Goal: Task Accomplishment & Management: Use online tool/utility

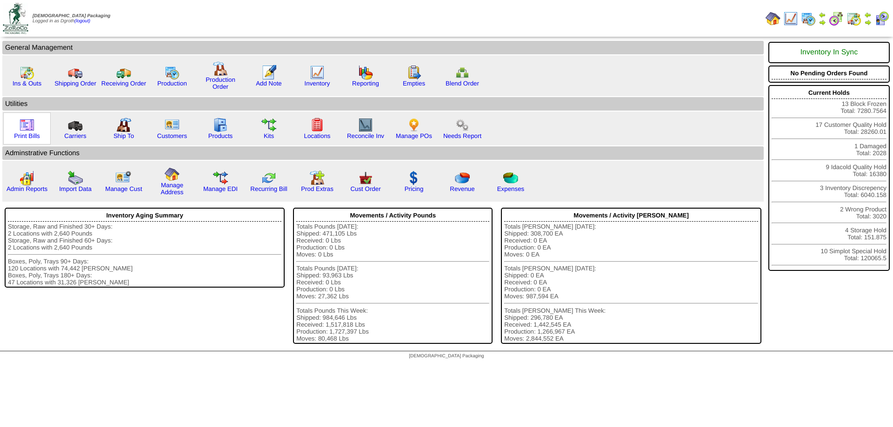
click at [29, 127] on img at bounding box center [27, 125] width 15 height 15
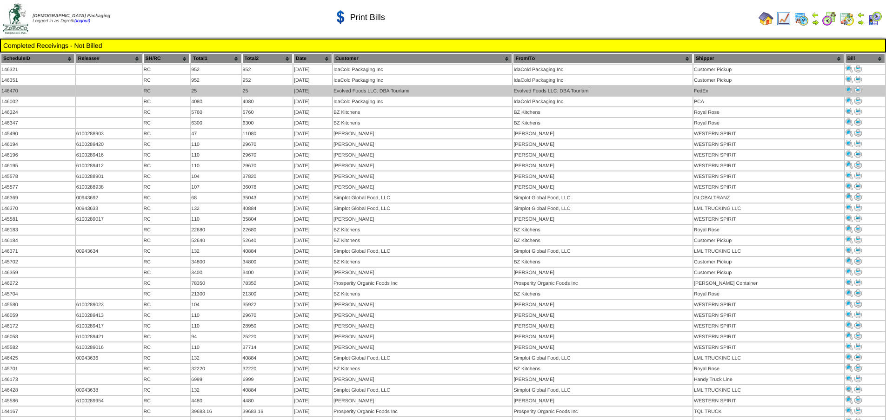
click at [856, 88] on img at bounding box center [857, 90] width 7 height 7
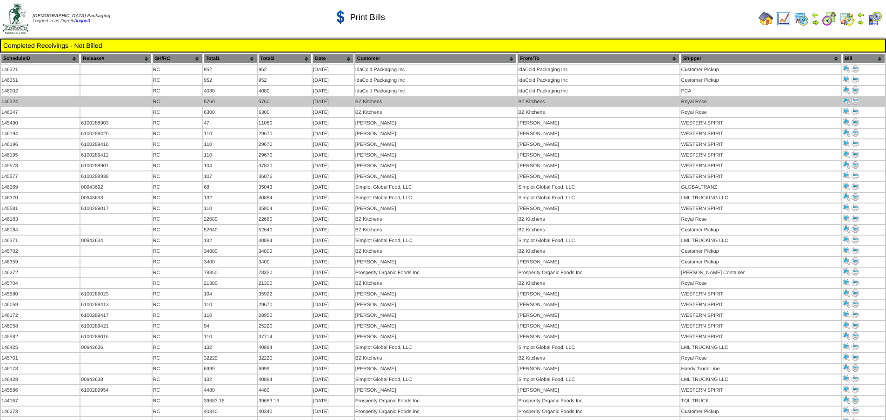
click at [853, 101] on img at bounding box center [855, 100] width 7 height 7
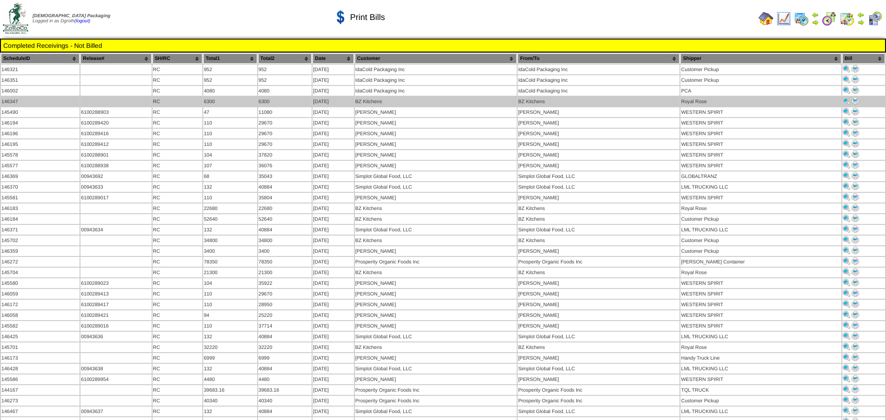
click at [852, 100] on img at bounding box center [855, 100] width 7 height 7
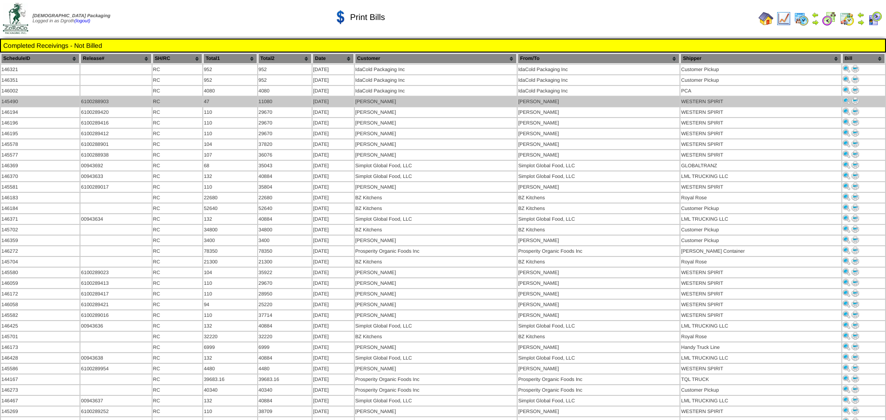
click at [854, 100] on img at bounding box center [855, 100] width 7 height 7
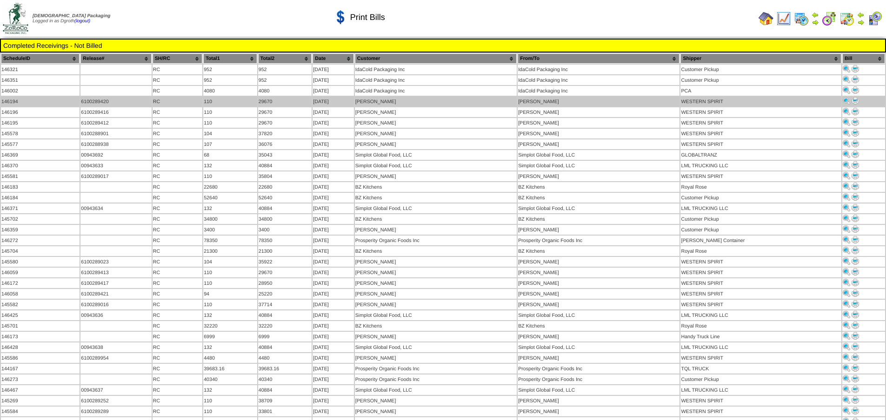
click at [855, 99] on img at bounding box center [855, 100] width 7 height 7
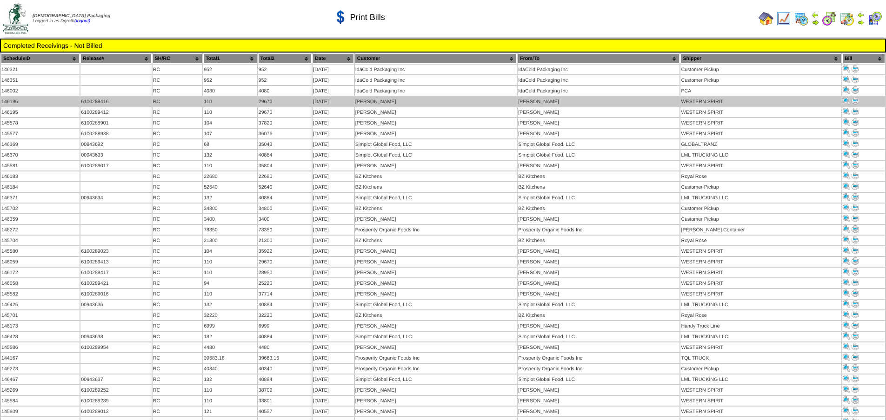
click at [852, 100] on img at bounding box center [855, 100] width 7 height 7
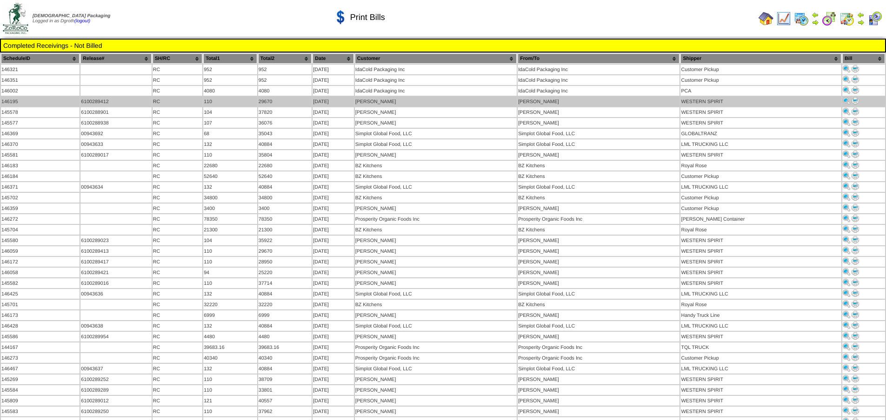
click at [854, 100] on img at bounding box center [855, 100] width 7 height 7
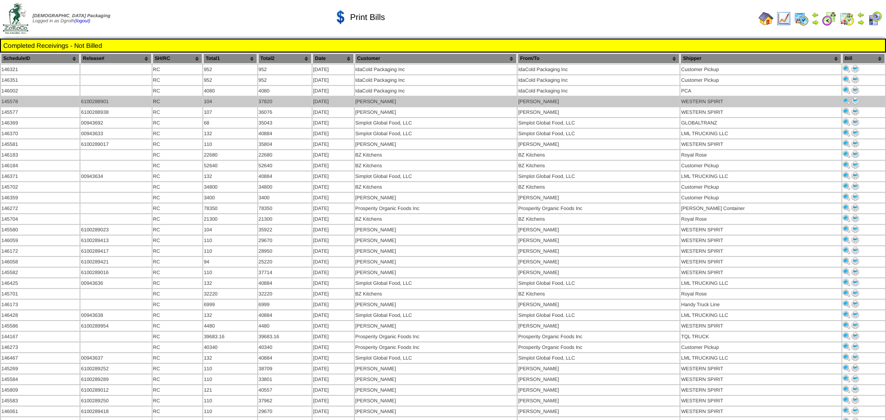
click at [852, 97] on img at bounding box center [855, 100] width 7 height 7
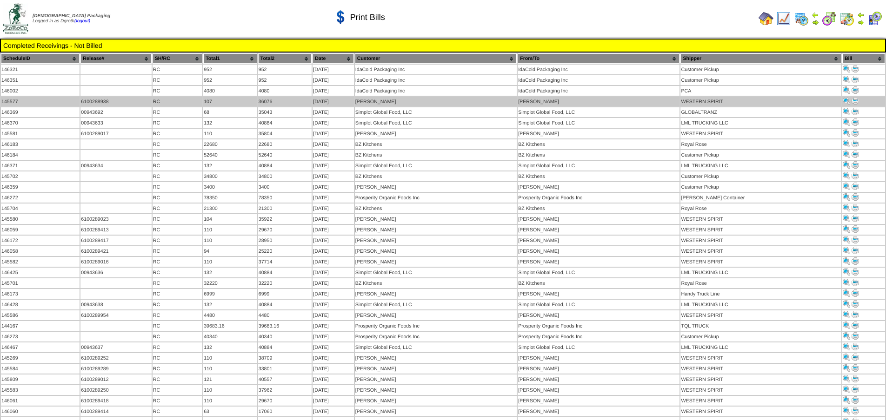
click at [852, 98] on img at bounding box center [855, 100] width 7 height 7
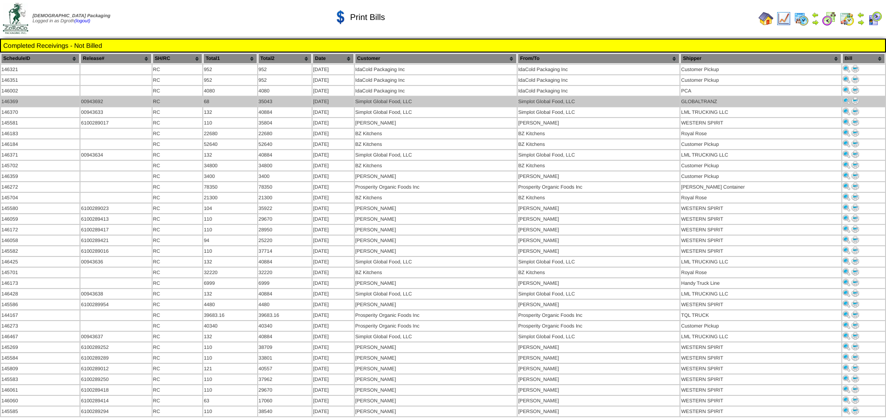
click at [854, 100] on img at bounding box center [855, 100] width 7 height 7
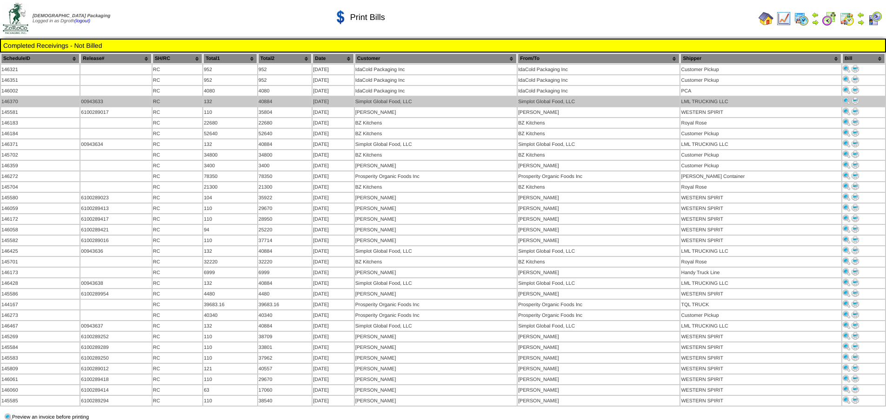
click at [854, 100] on img at bounding box center [855, 100] width 7 height 7
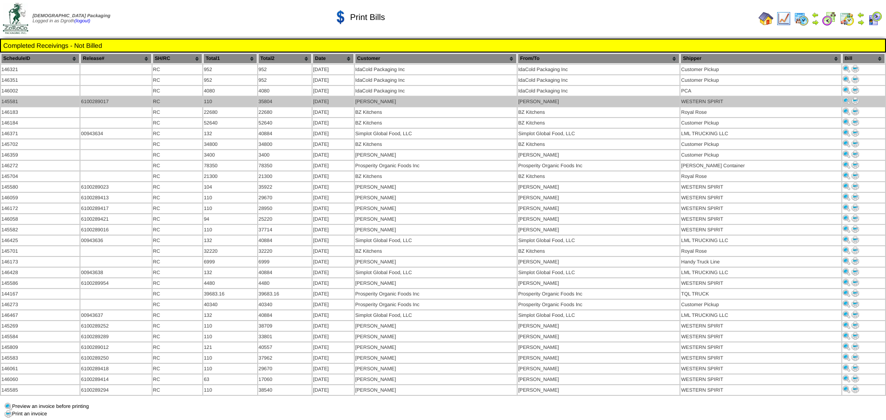
click at [854, 98] on img at bounding box center [855, 100] width 7 height 7
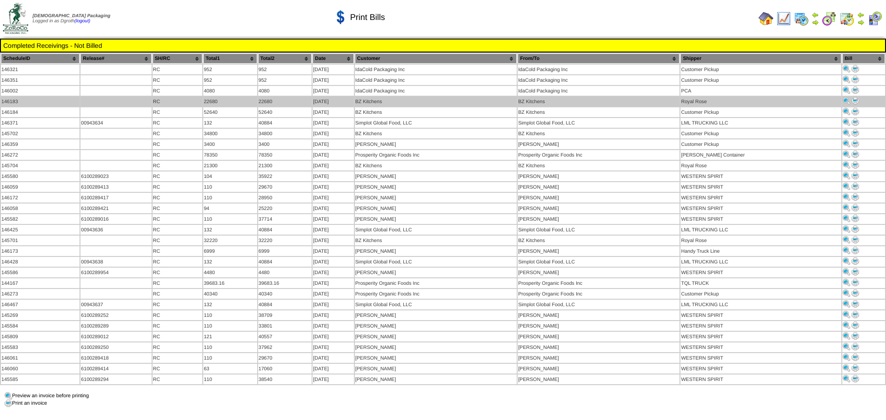
click at [854, 102] on img at bounding box center [855, 100] width 7 height 7
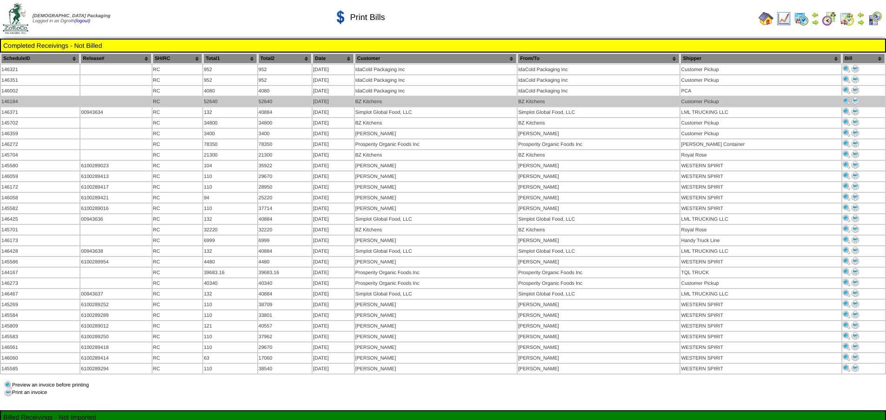
click at [852, 100] on img at bounding box center [855, 100] width 7 height 7
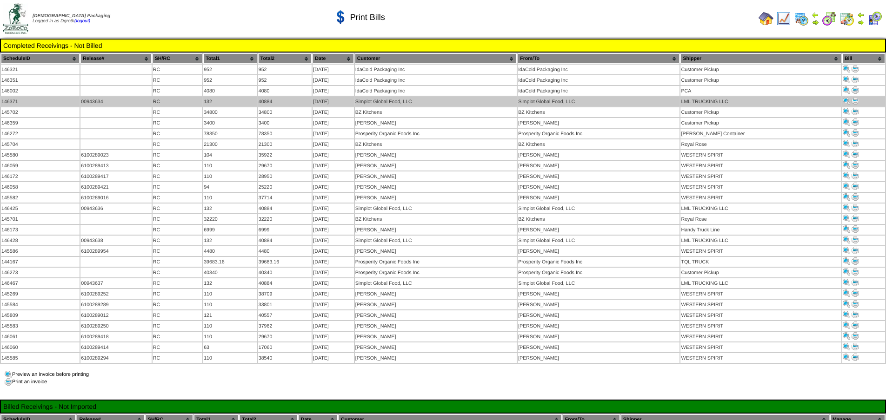
click at [854, 98] on img at bounding box center [855, 100] width 7 height 7
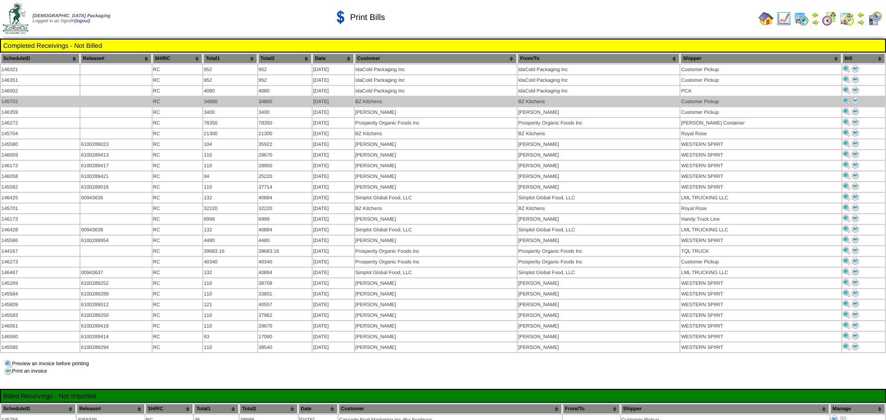
click at [854, 99] on img at bounding box center [855, 100] width 7 height 7
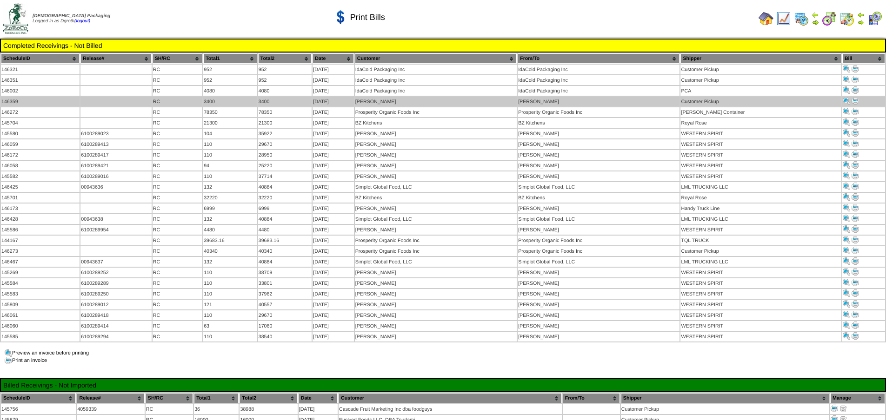
click at [854, 99] on img at bounding box center [855, 100] width 7 height 7
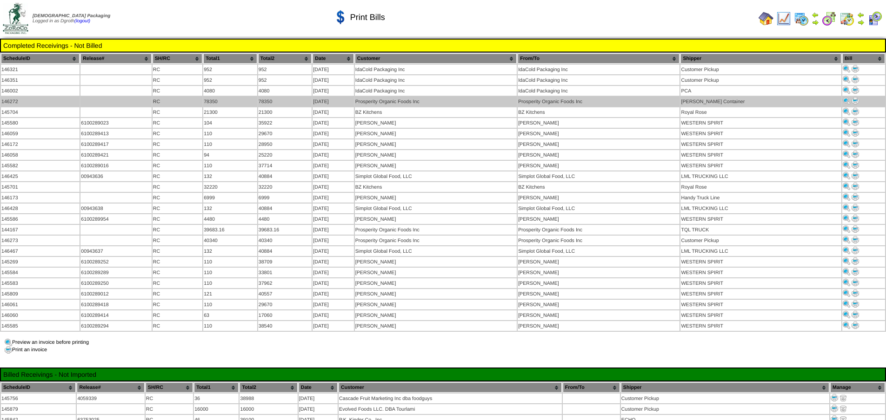
click at [854, 98] on img at bounding box center [855, 100] width 7 height 7
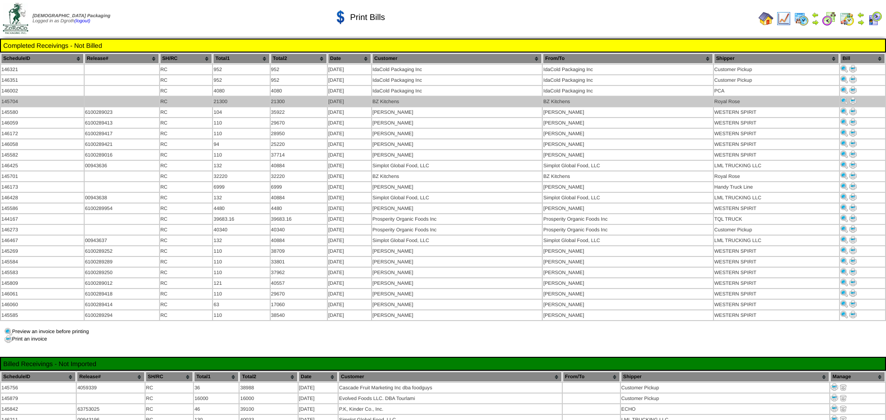
click at [853, 99] on img at bounding box center [852, 100] width 7 height 7
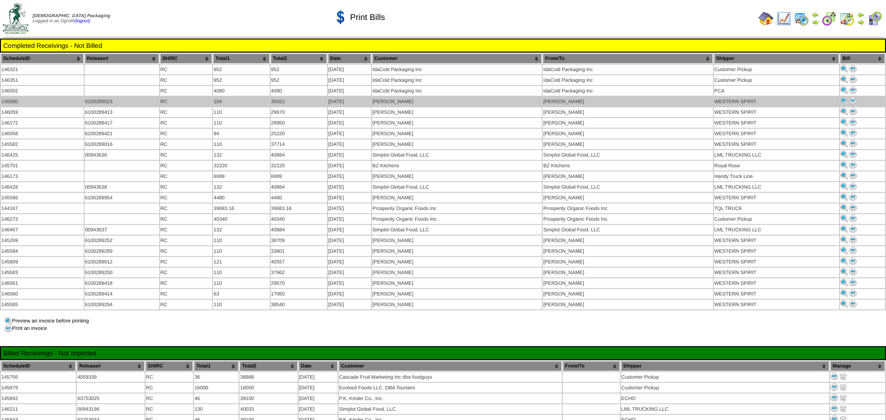
click at [854, 101] on img at bounding box center [852, 100] width 7 height 7
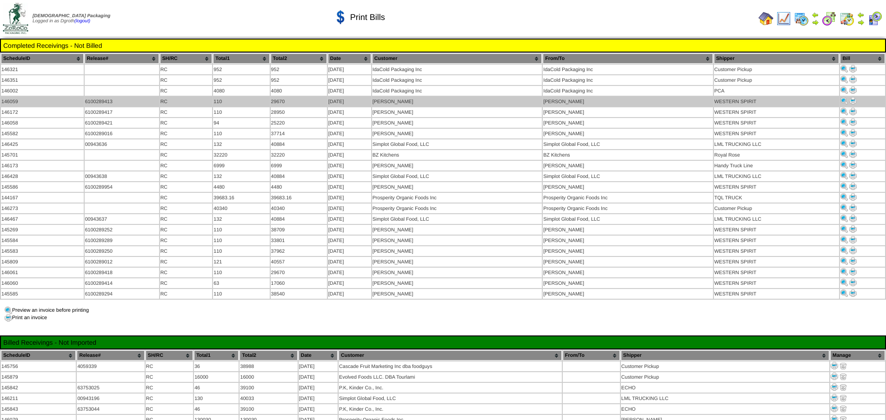
click at [854, 99] on img at bounding box center [852, 100] width 7 height 7
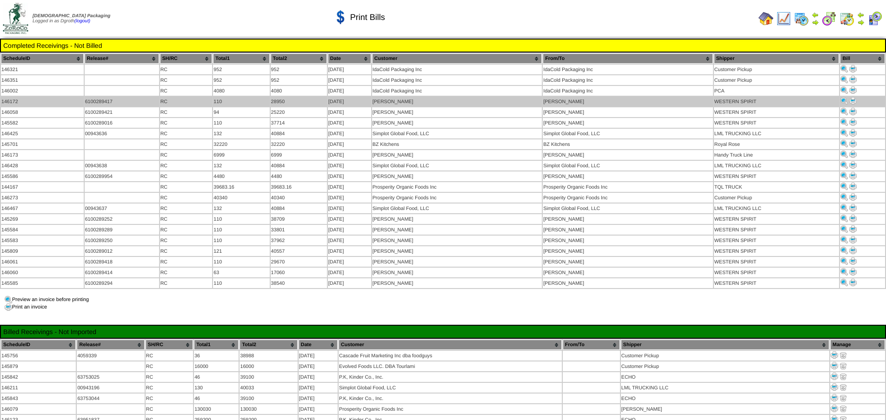
click at [854, 98] on img at bounding box center [852, 100] width 7 height 7
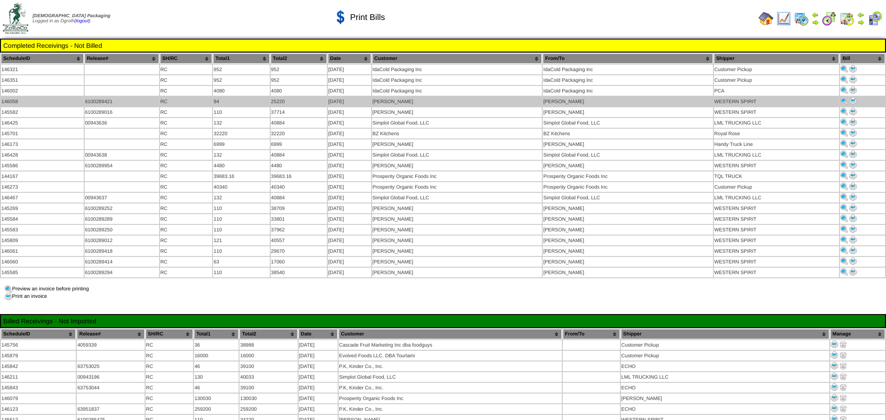
click at [854, 101] on img at bounding box center [852, 100] width 7 height 7
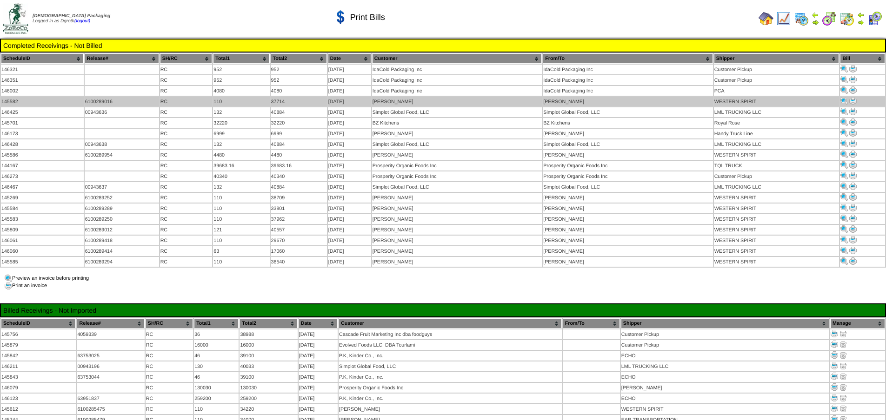
click at [852, 101] on img at bounding box center [852, 100] width 7 height 7
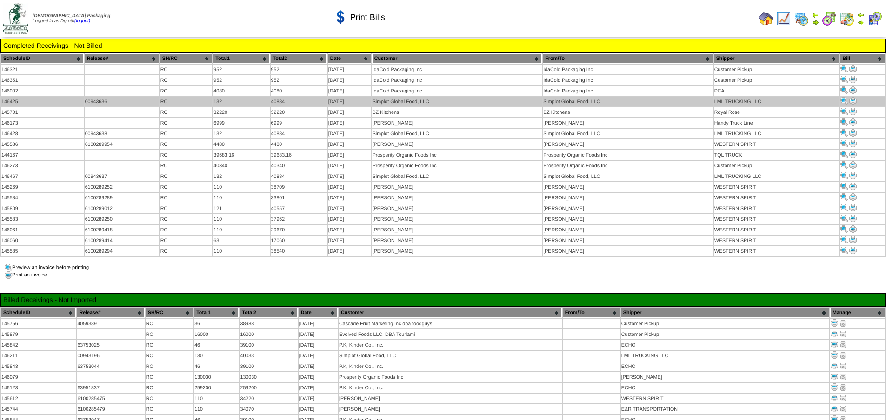
click at [853, 102] on img at bounding box center [852, 100] width 7 height 7
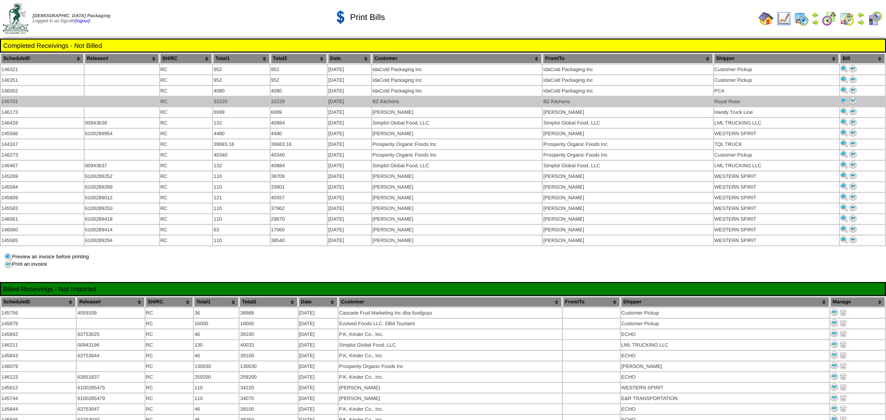
click at [853, 100] on img at bounding box center [852, 100] width 7 height 7
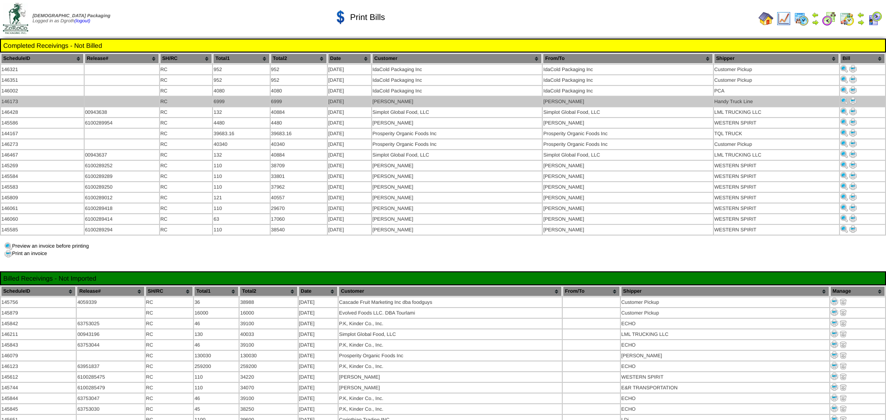
click at [853, 99] on img at bounding box center [852, 100] width 7 height 7
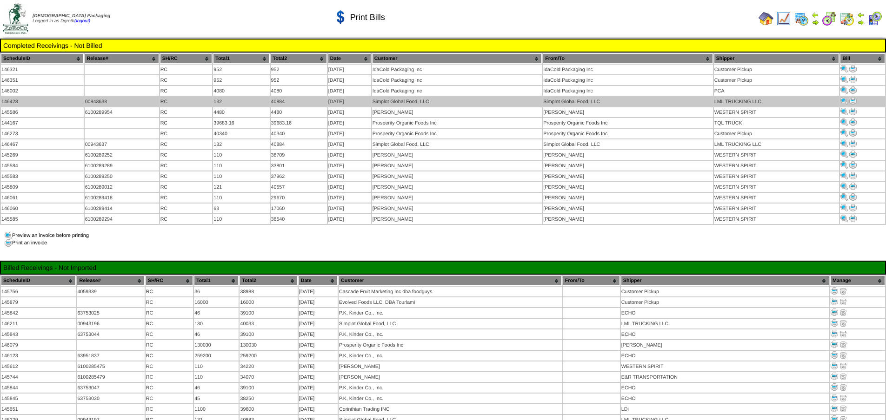
click at [854, 98] on img at bounding box center [852, 100] width 7 height 7
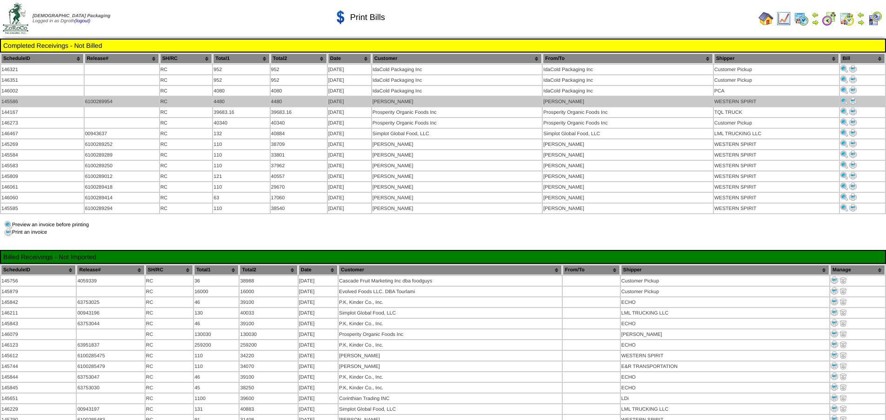
click at [855, 99] on img at bounding box center [852, 100] width 7 height 7
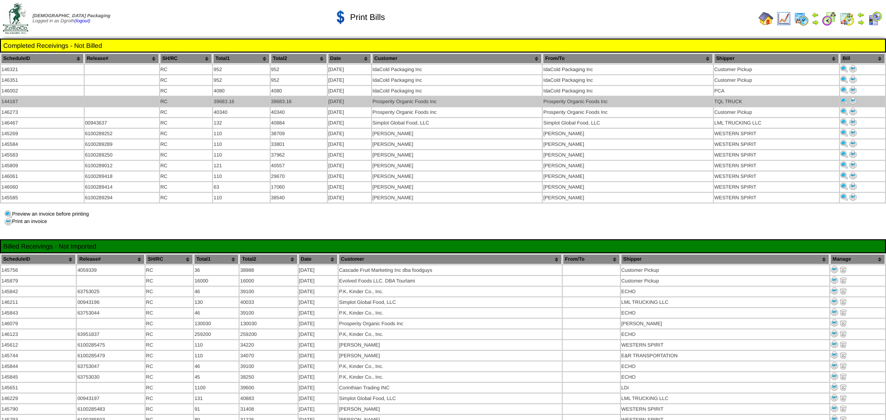
click at [852, 99] on img at bounding box center [852, 100] width 7 height 7
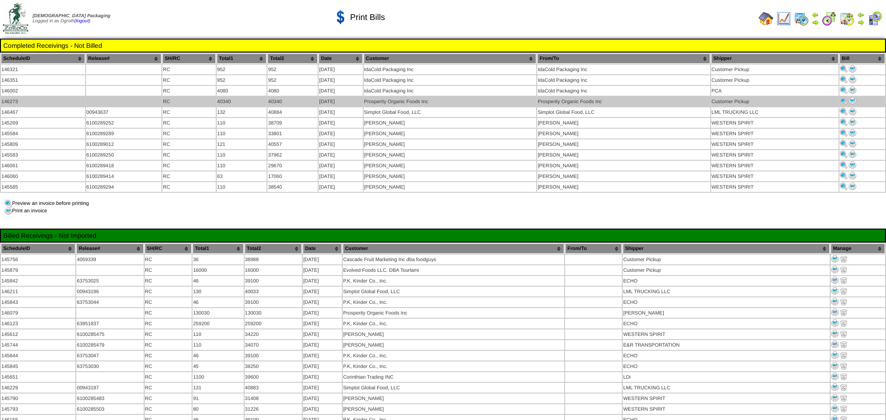
click at [853, 99] on img at bounding box center [852, 100] width 7 height 7
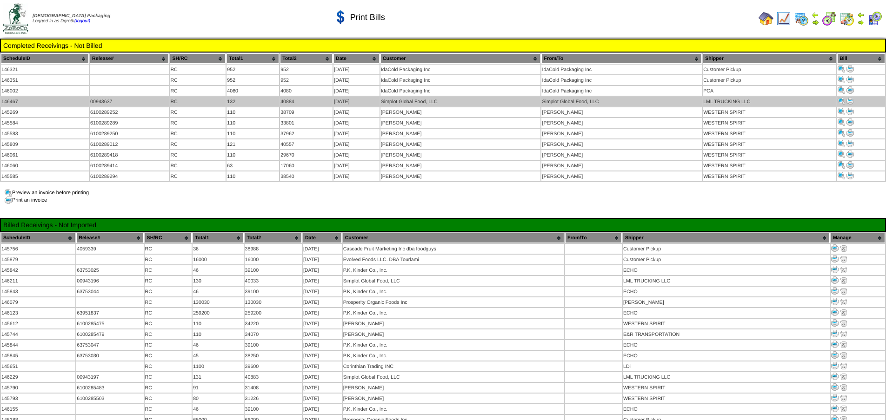
click at [851, 101] on img at bounding box center [850, 100] width 7 height 7
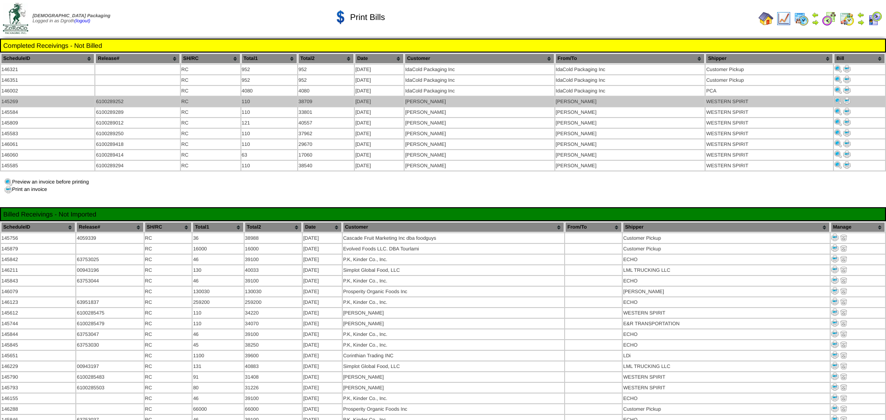
click at [849, 100] on img at bounding box center [846, 100] width 7 height 7
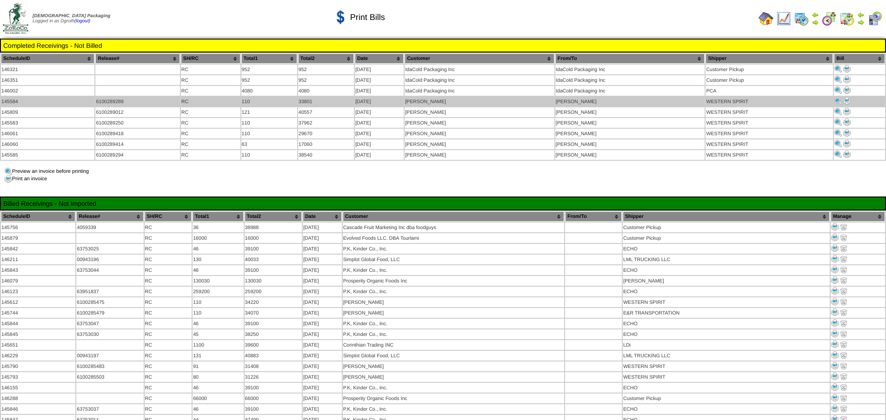
click at [847, 100] on img at bounding box center [846, 100] width 7 height 7
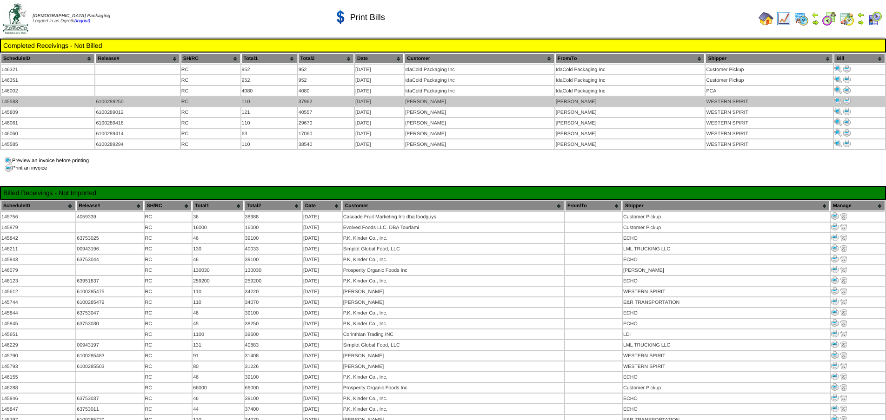
click at [847, 99] on img at bounding box center [846, 100] width 7 height 7
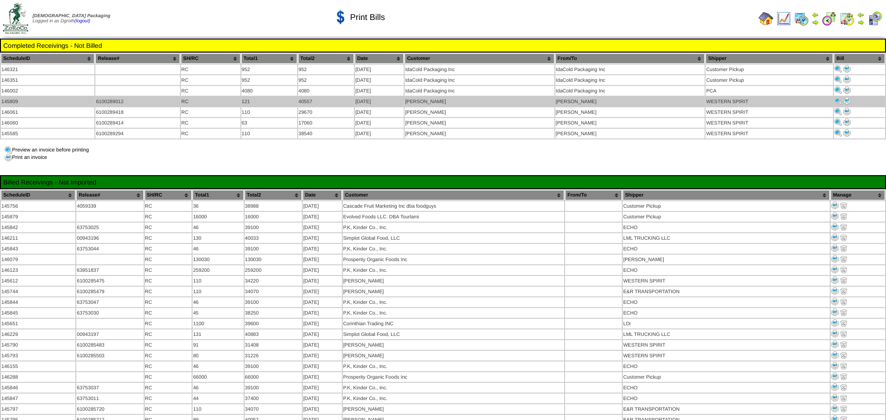
click at [848, 100] on img at bounding box center [846, 100] width 7 height 7
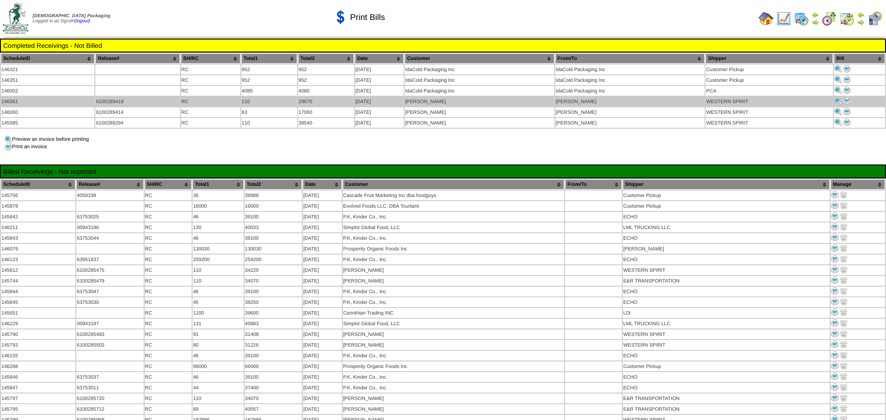
click at [846, 98] on img at bounding box center [846, 100] width 7 height 7
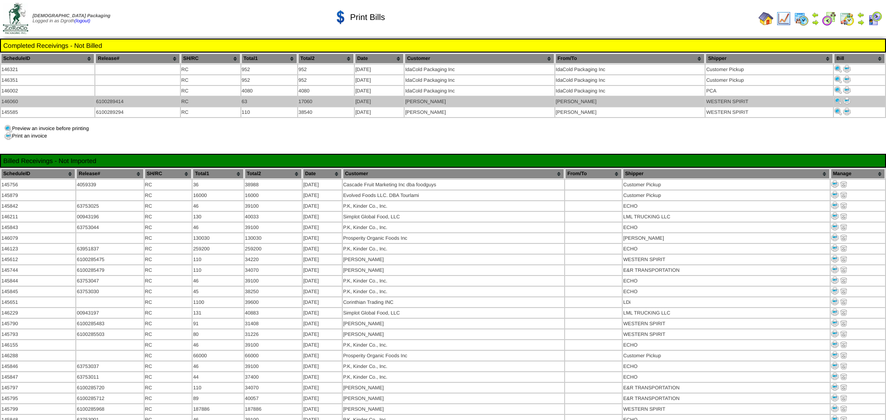
click at [845, 100] on img at bounding box center [846, 100] width 7 height 7
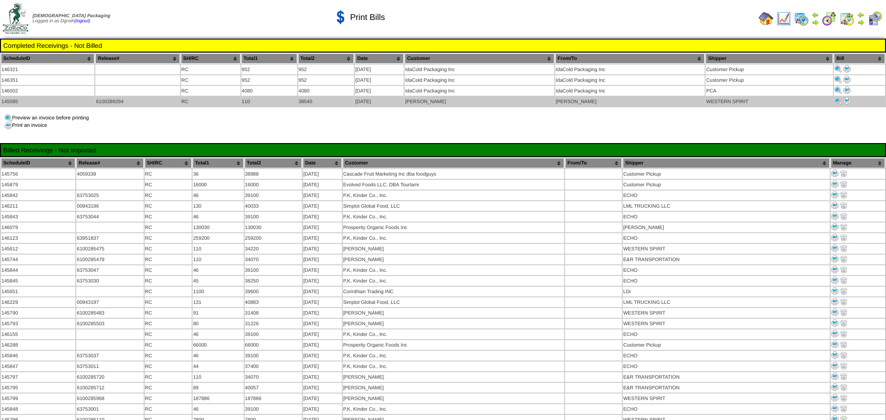
click at [849, 100] on img at bounding box center [846, 100] width 7 height 7
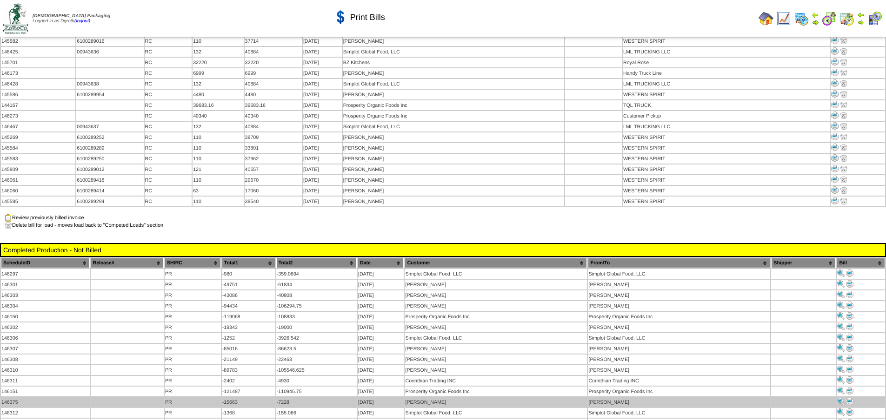
scroll to position [1535, 0]
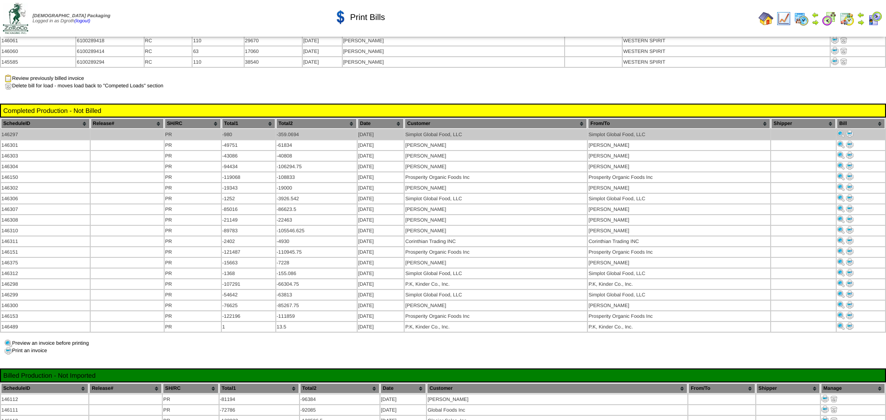
click at [850, 130] on img at bounding box center [849, 133] width 7 height 7
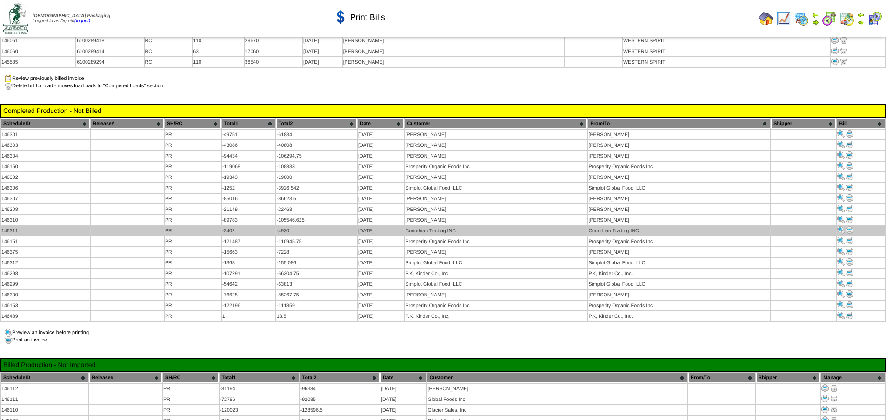
scroll to position [1535, 0]
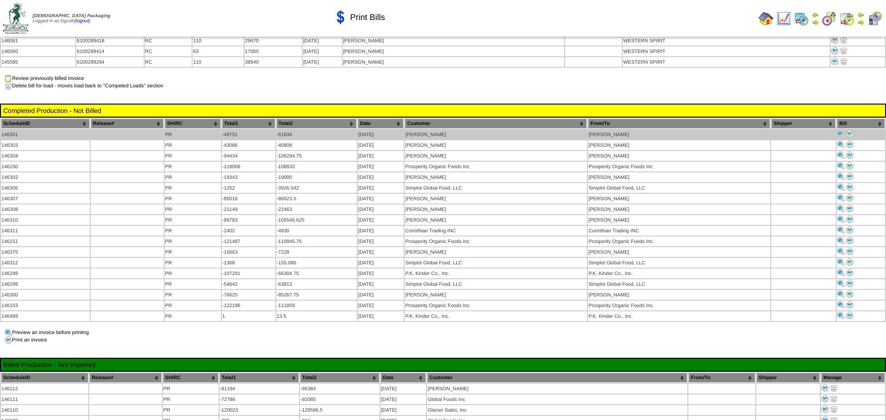
click at [851, 130] on img at bounding box center [849, 133] width 7 height 7
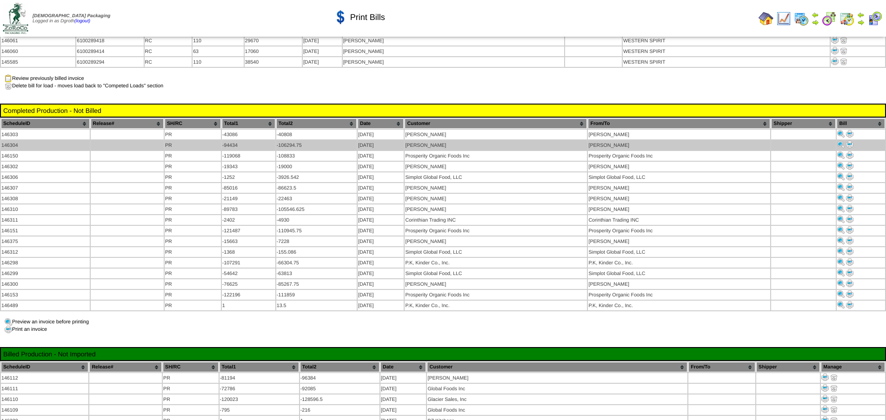
scroll to position [1535, 0]
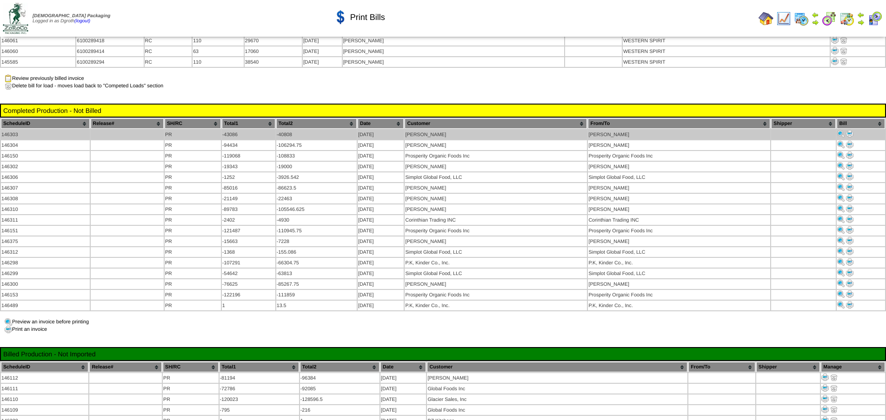
click at [848, 130] on img at bounding box center [849, 133] width 7 height 7
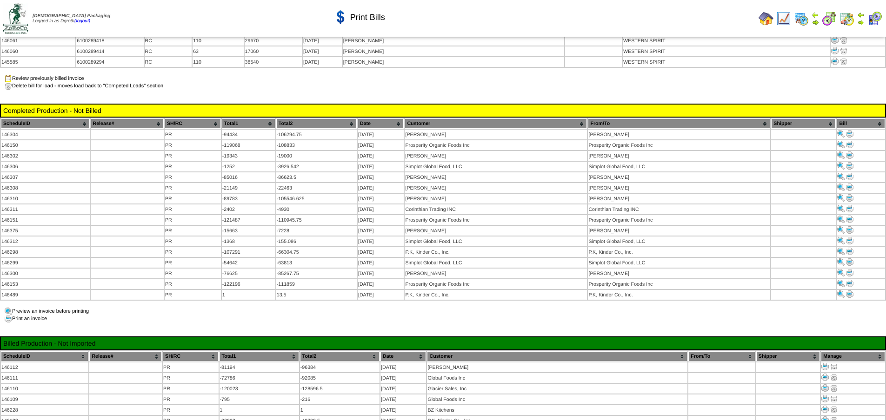
scroll to position [1535, 0]
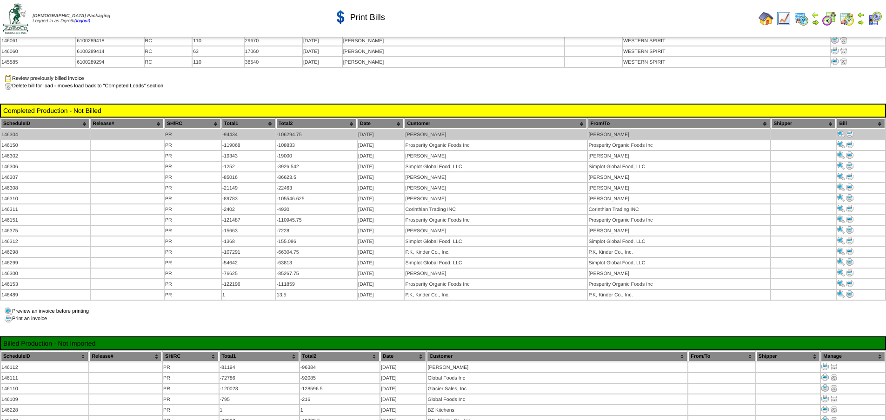
click at [852, 130] on img at bounding box center [849, 133] width 7 height 7
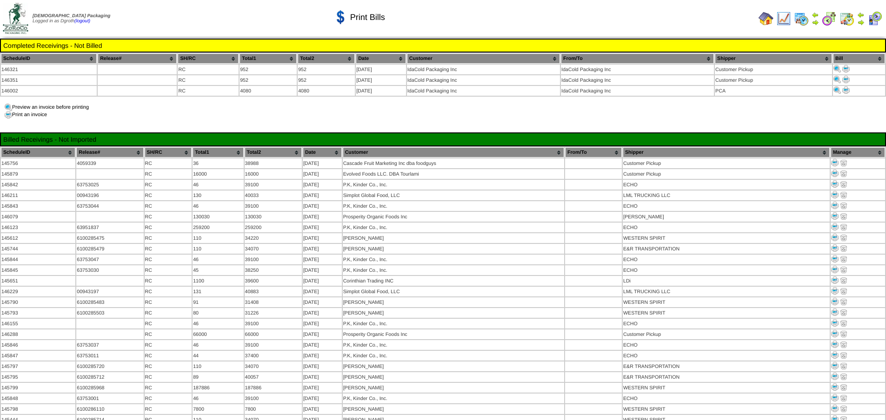
scroll to position [1535, 0]
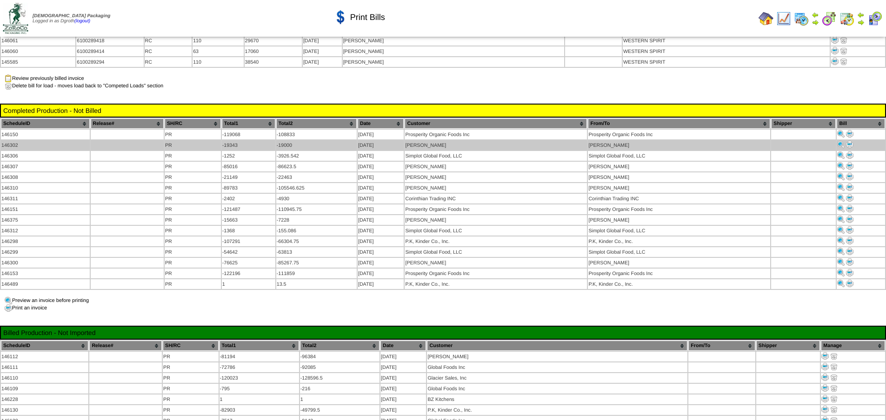
click at [849, 141] on img at bounding box center [849, 144] width 7 height 7
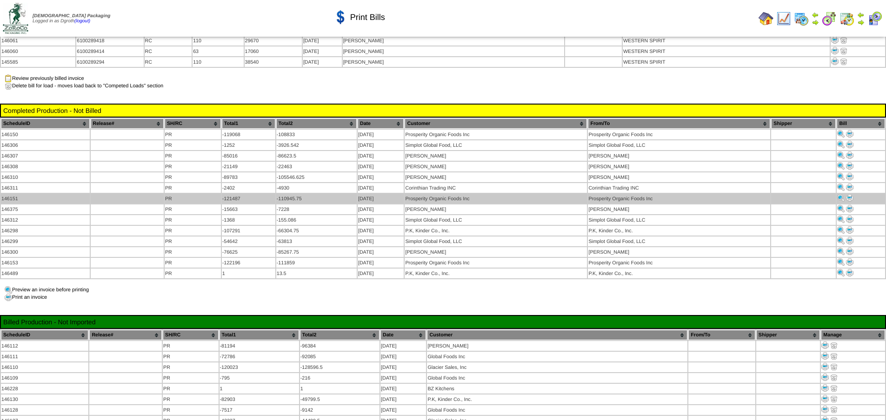
scroll to position [1535, 0]
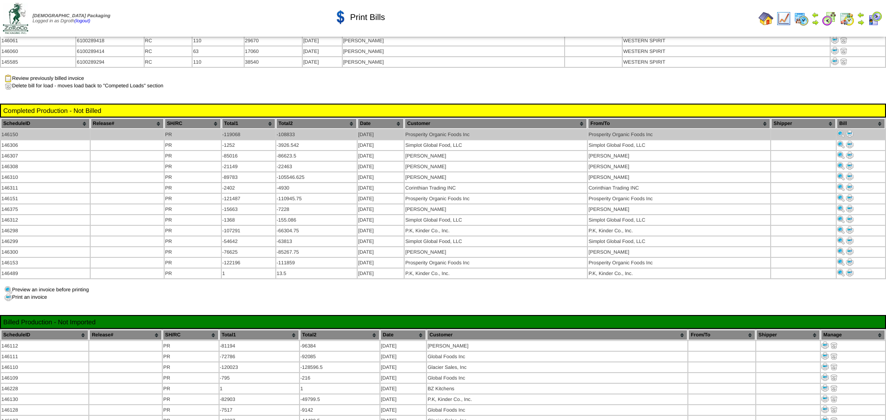
click at [851, 130] on img at bounding box center [849, 133] width 7 height 7
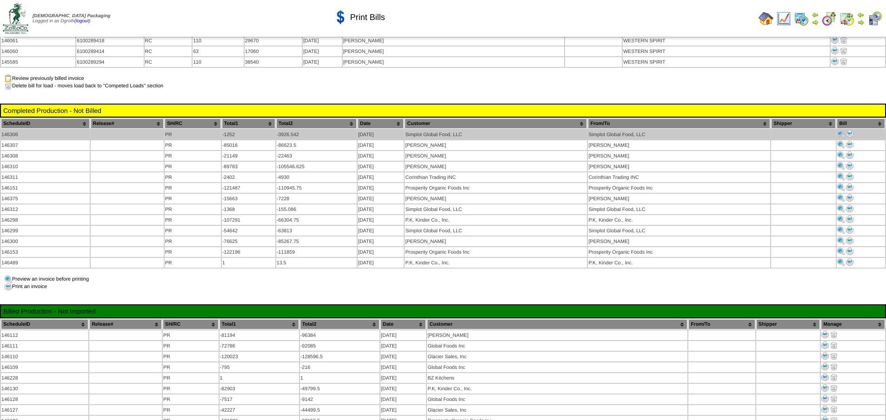
scroll to position [1535, 0]
click at [852, 130] on img at bounding box center [849, 133] width 7 height 7
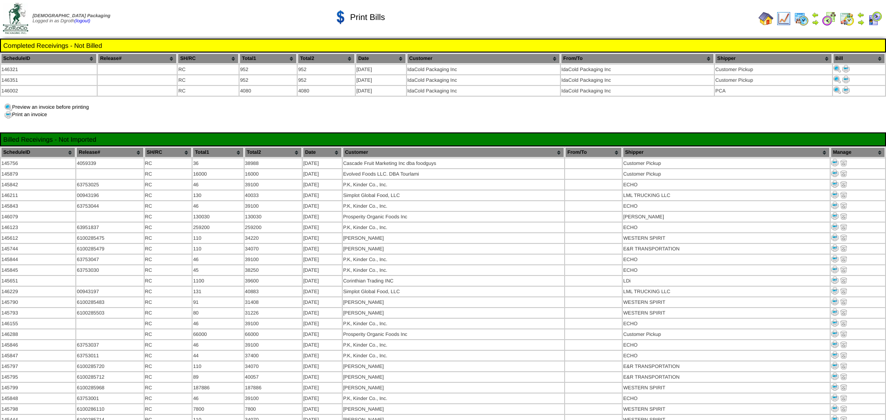
scroll to position [1535, 0]
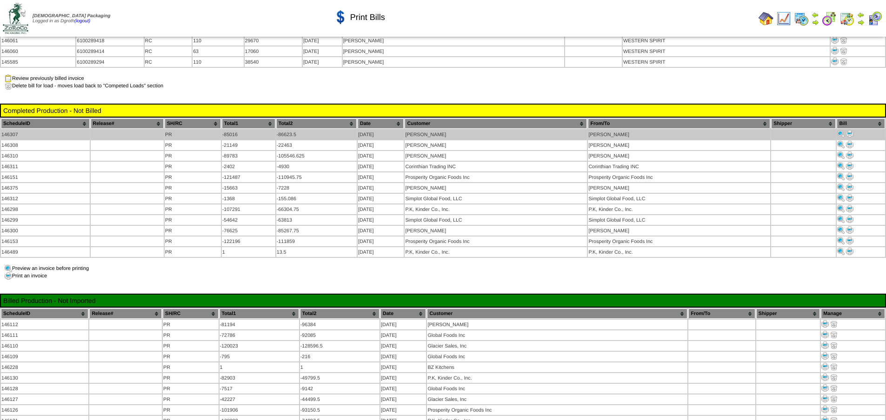
click at [848, 130] on img at bounding box center [849, 133] width 7 height 7
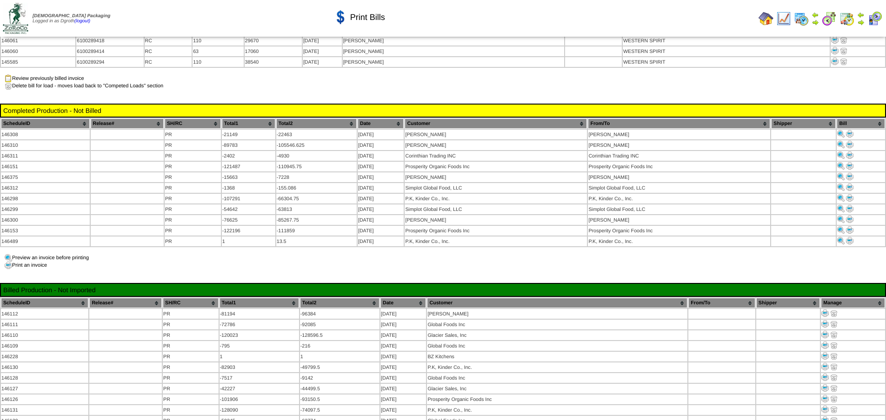
scroll to position [1535, 0]
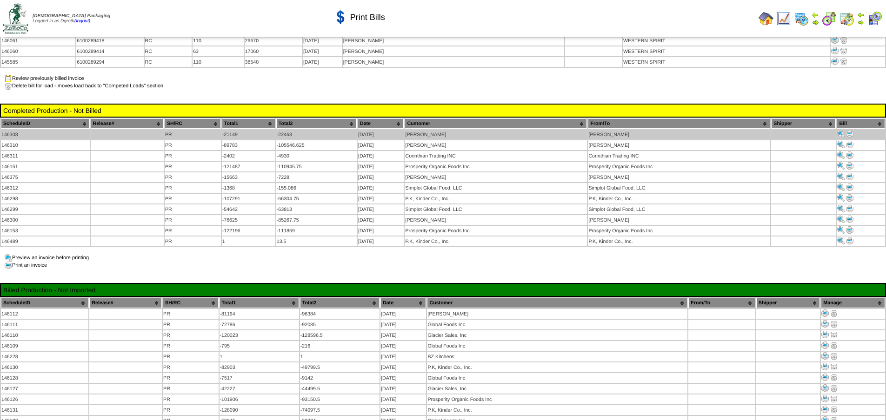
click at [851, 130] on img at bounding box center [849, 133] width 7 height 7
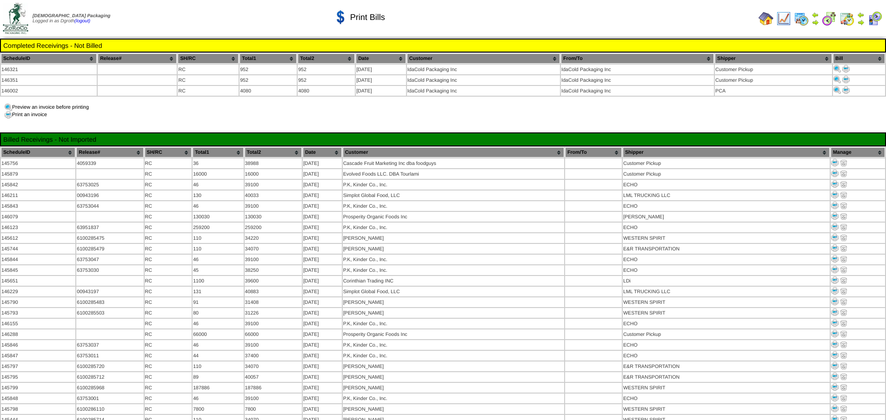
scroll to position [1535, 0]
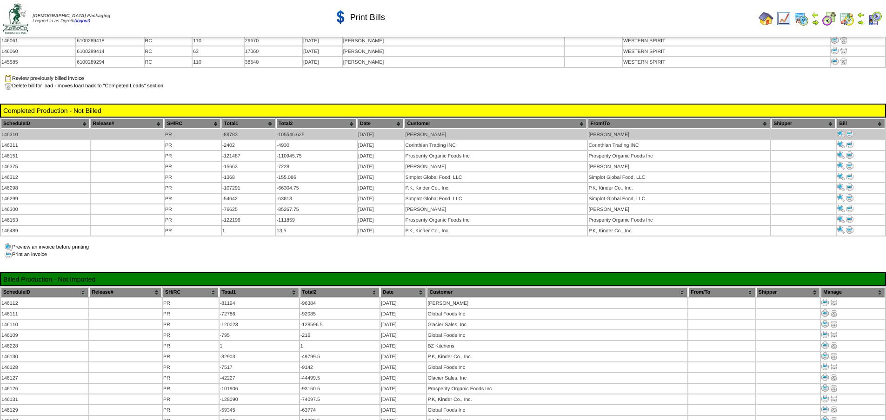
click at [851, 130] on img at bounding box center [849, 133] width 7 height 7
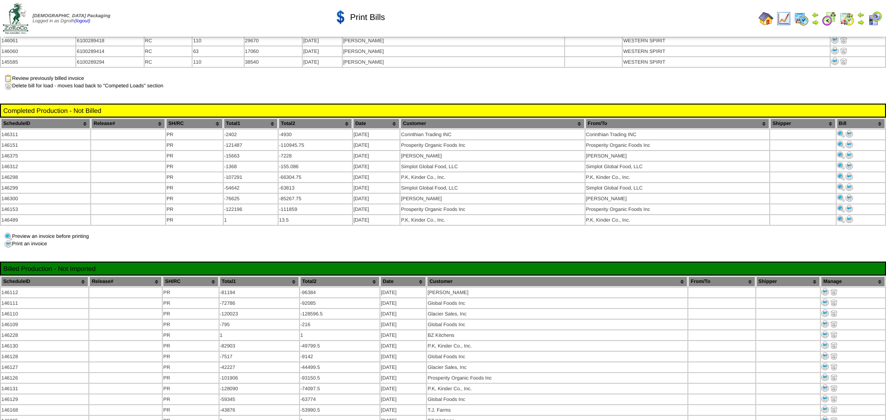
scroll to position [1535, 0]
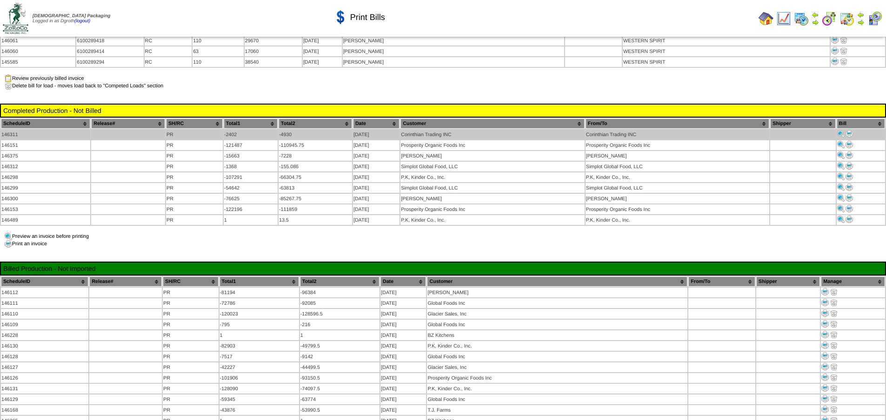
click at [849, 130] on img at bounding box center [849, 133] width 7 height 7
click at [852, 130] on img at bounding box center [849, 133] width 7 height 7
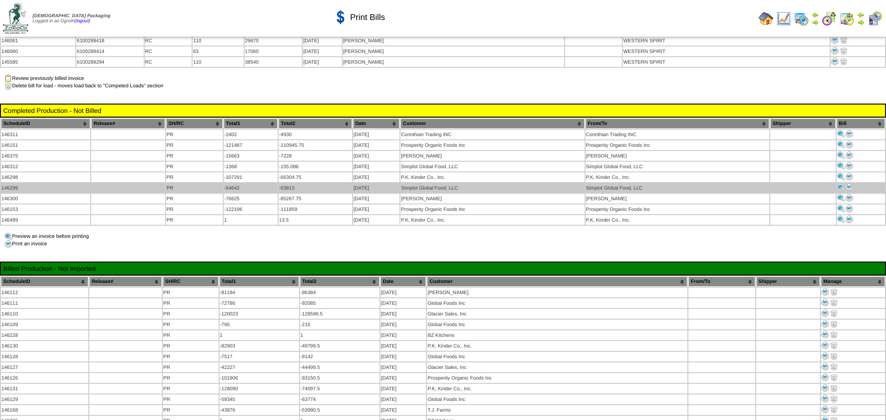
scroll to position [1488, 0]
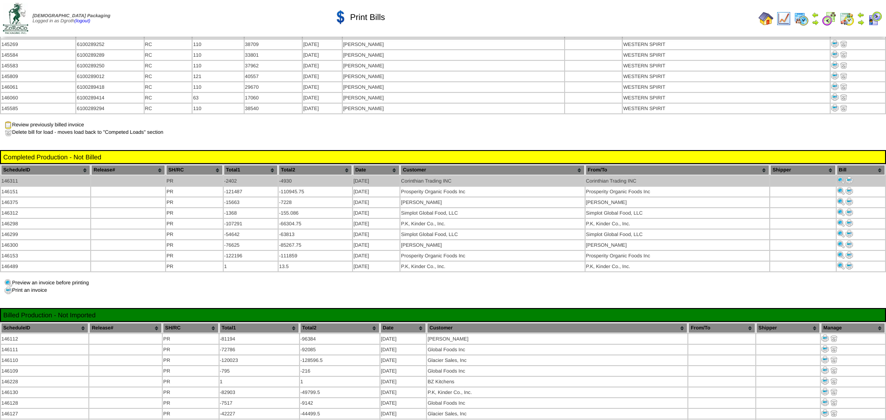
click at [851, 177] on img at bounding box center [849, 180] width 7 height 7
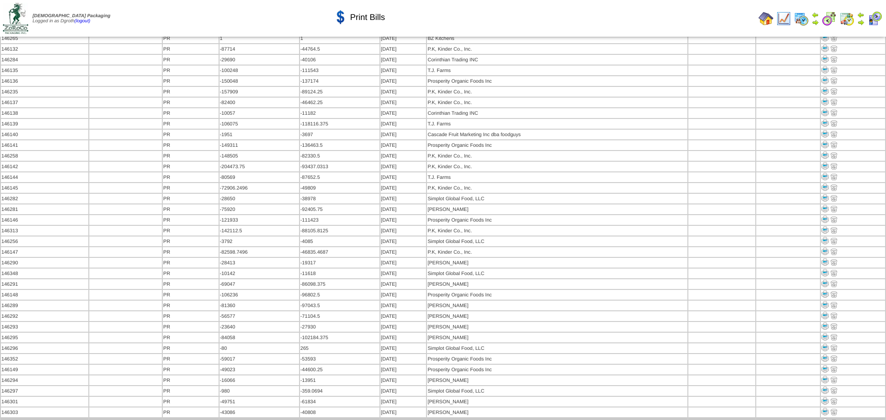
scroll to position [1954, 0]
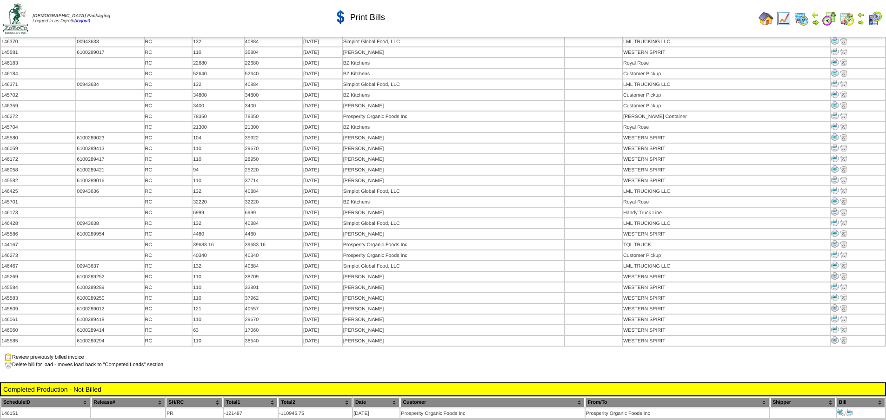
scroll to position [1349, 0]
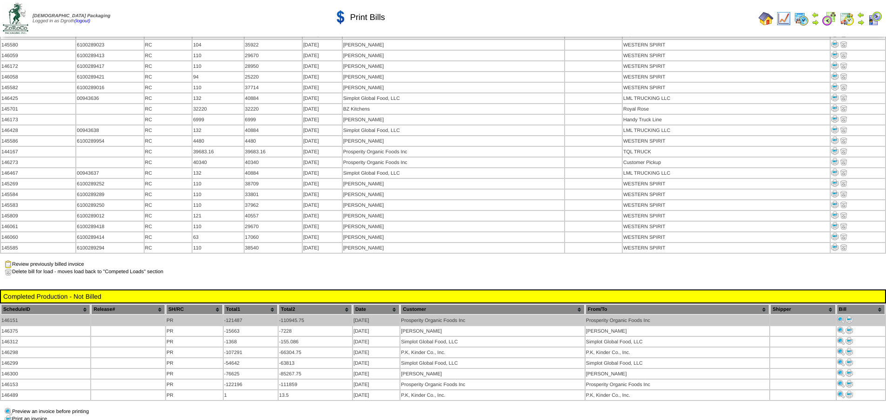
click at [848, 316] on img at bounding box center [849, 319] width 7 height 7
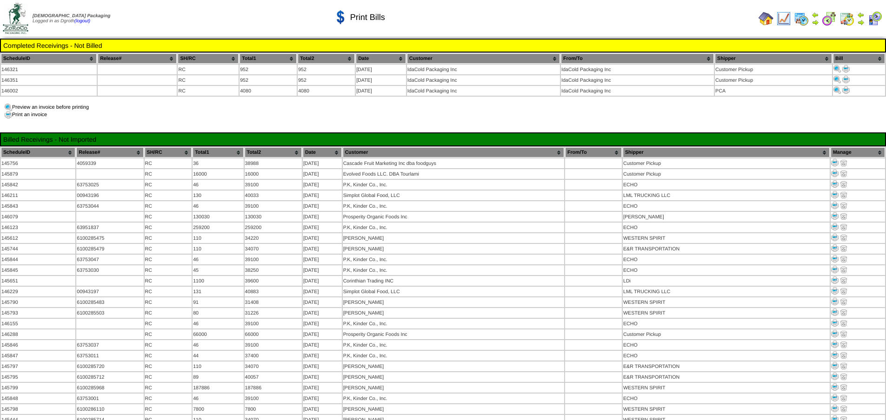
scroll to position [1349, 0]
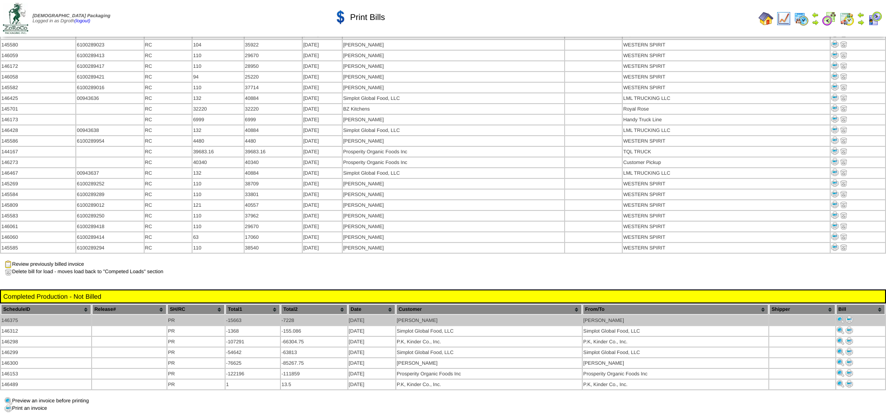
click at [850, 316] on img at bounding box center [849, 319] width 7 height 7
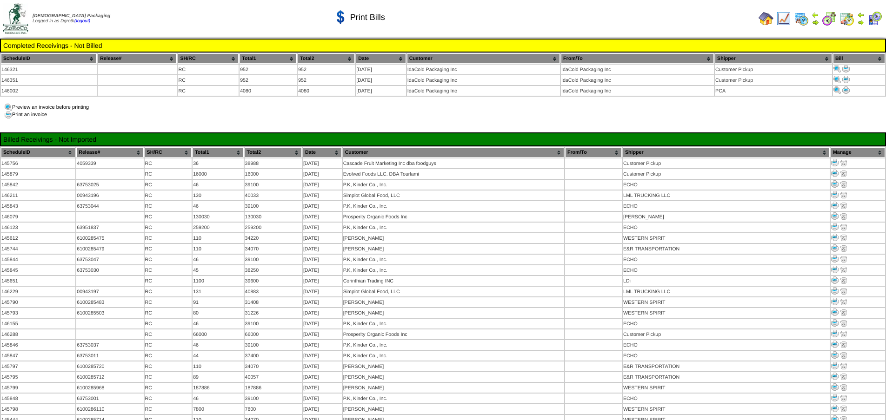
scroll to position [1349, 0]
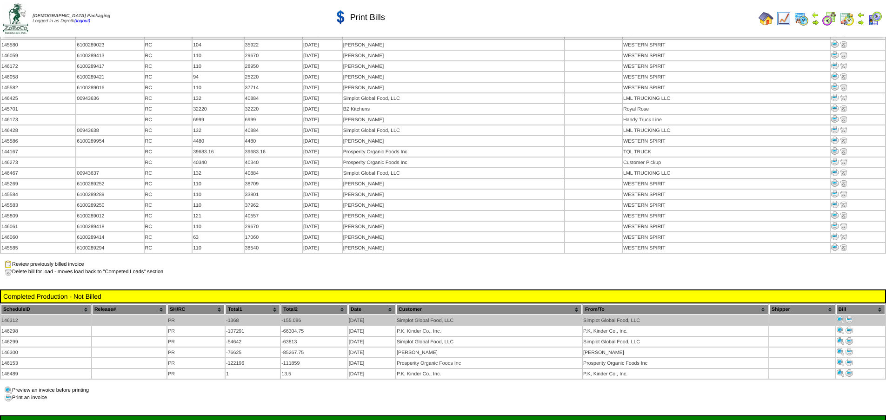
click at [852, 316] on img at bounding box center [849, 319] width 7 height 7
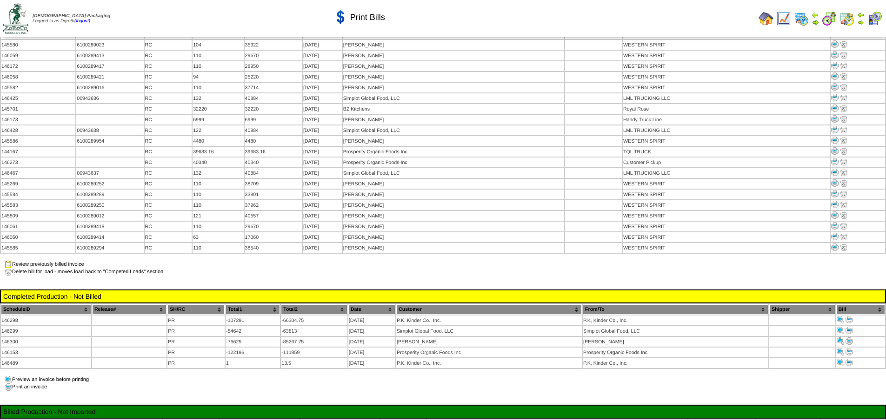
scroll to position [1349, 0]
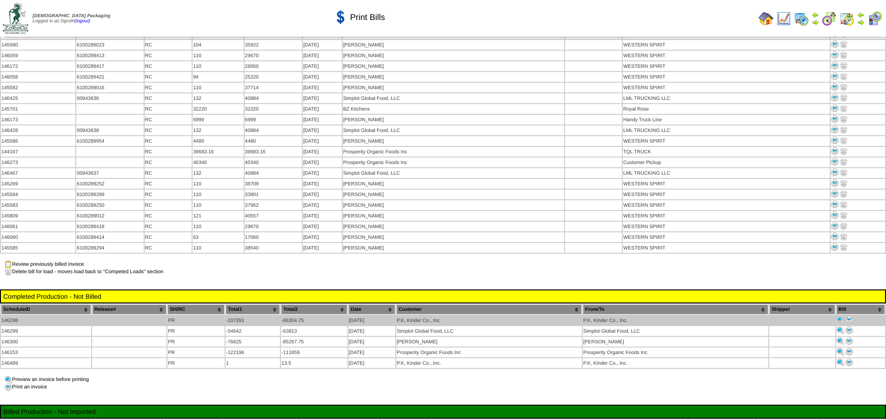
click at [850, 316] on img at bounding box center [849, 319] width 7 height 7
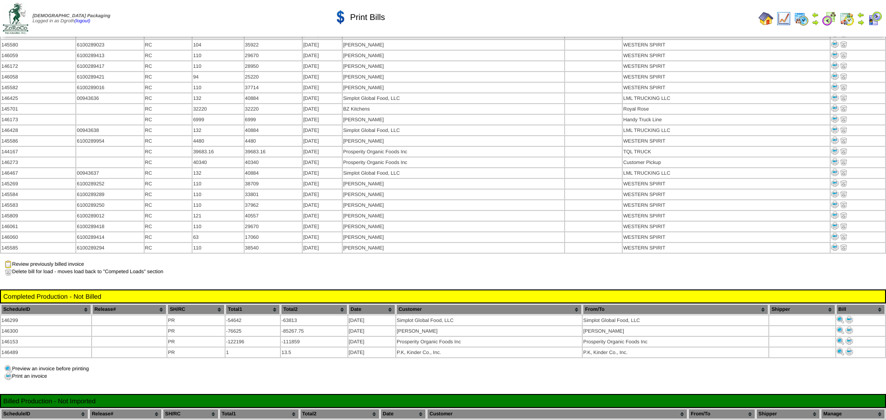
scroll to position [1349, 0]
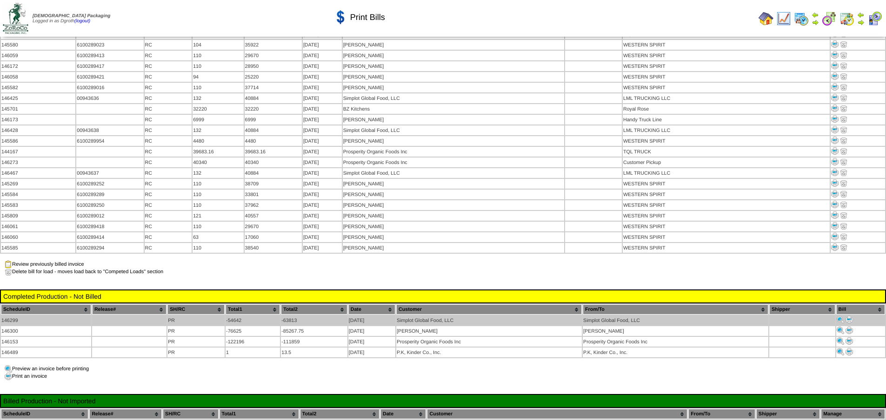
click at [851, 316] on img at bounding box center [849, 319] width 7 height 7
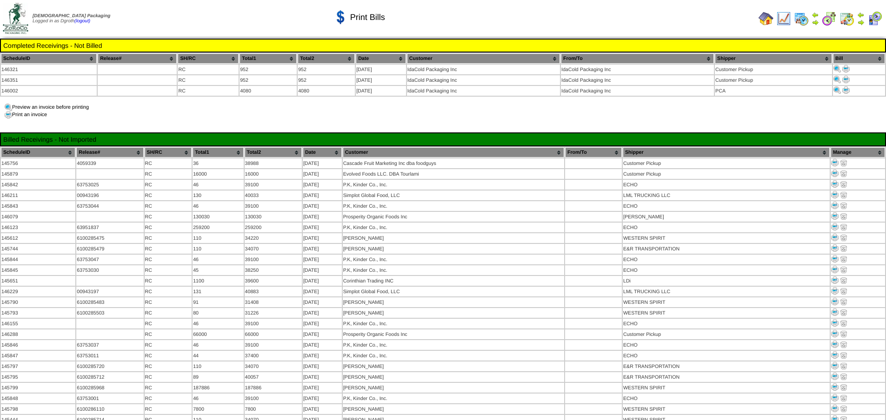
scroll to position [1349, 0]
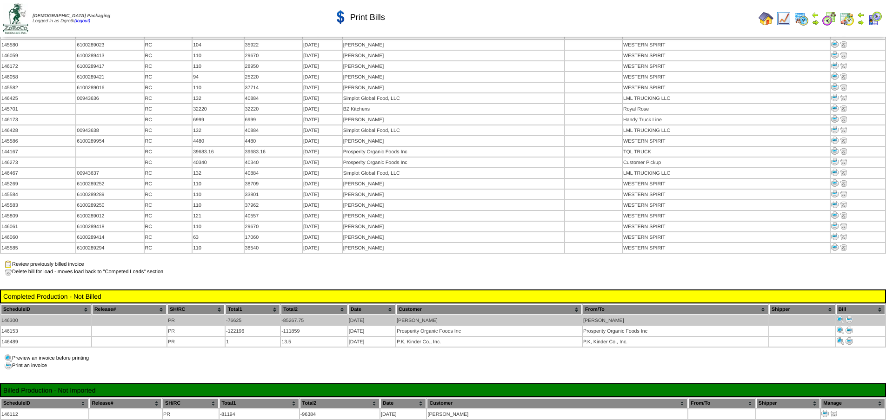
click at [851, 316] on img at bounding box center [849, 319] width 7 height 7
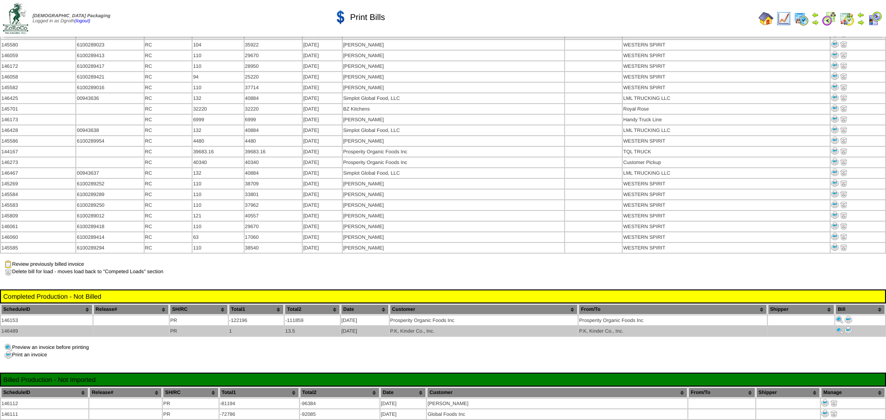
scroll to position [1349, 0]
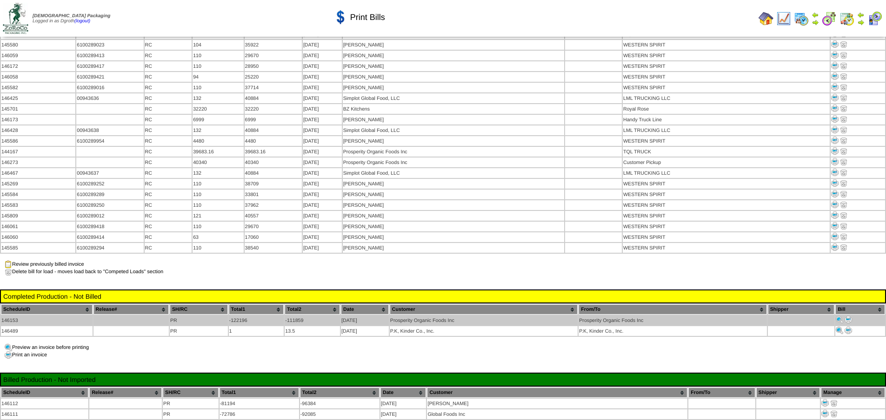
click at [848, 316] on img at bounding box center [848, 319] width 7 height 7
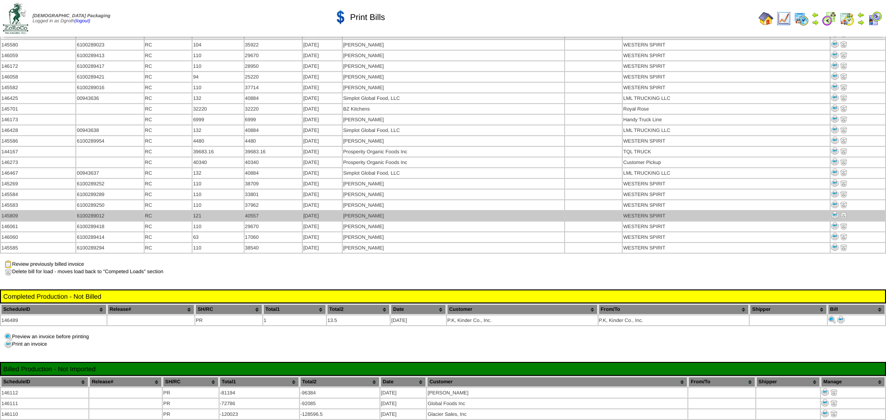
scroll to position [1349, 0]
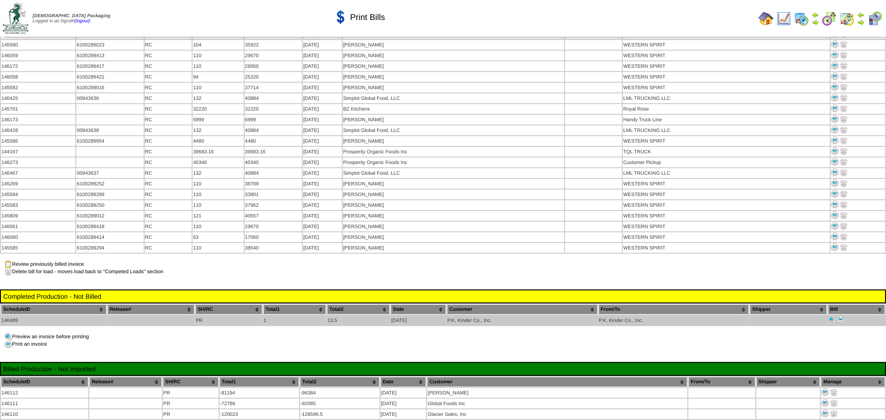
click at [841, 316] on img at bounding box center [840, 319] width 7 height 7
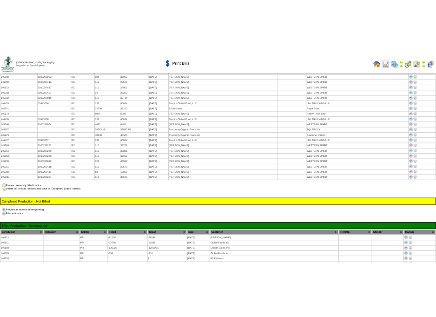
scroll to position [1985, 0]
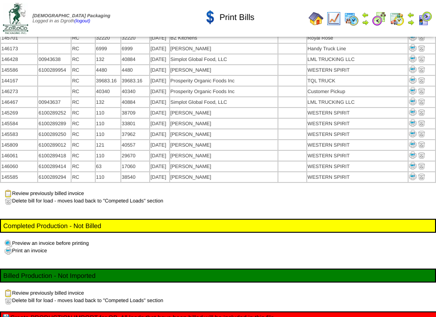
scroll to position [1420, 0]
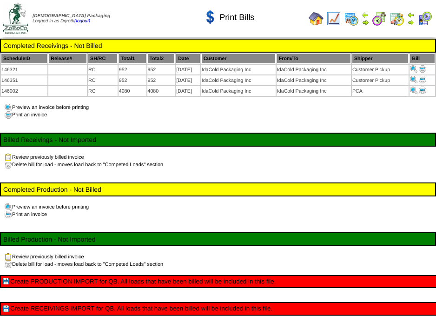
scroll to position [24, 0]
